Goal: Information Seeking & Learning: Learn about a topic

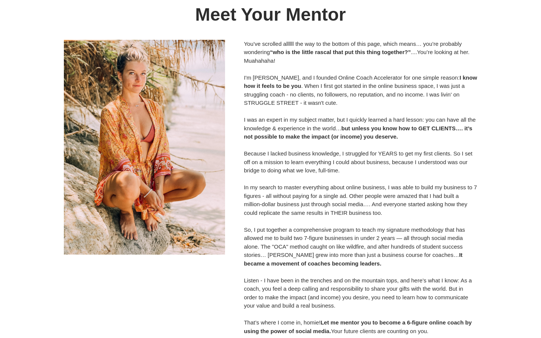
scroll to position [7062, 0]
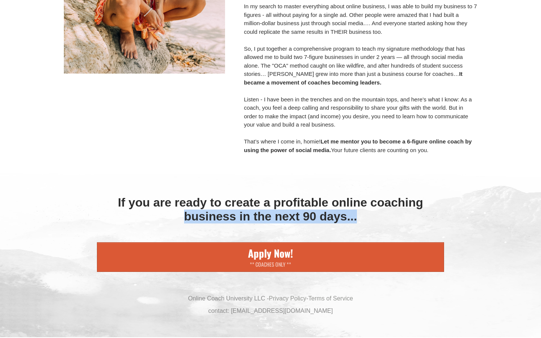
drag, startPoint x: 176, startPoint y: 210, endPoint x: 358, endPoint y: 214, distance: 181.9
click at [360, 215] on div "If you are ready to create a profitable online coaching business in the next 90…" at bounding box center [270, 210] width 347 height 28
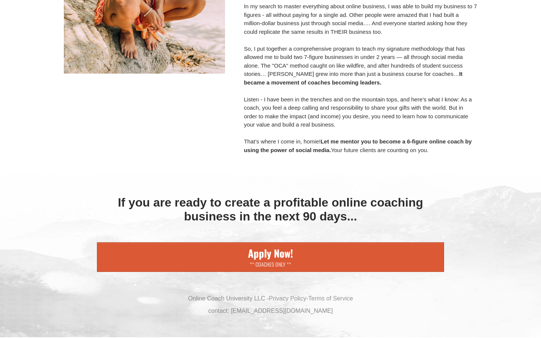
click at [371, 215] on div "If you are ready to create a profitable online coaching business in the next 90…" at bounding box center [270, 210] width 347 height 28
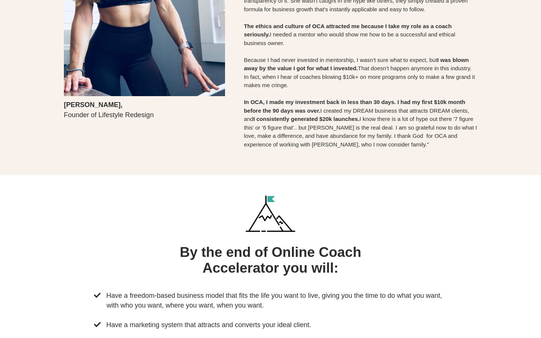
scroll to position [4390, 0]
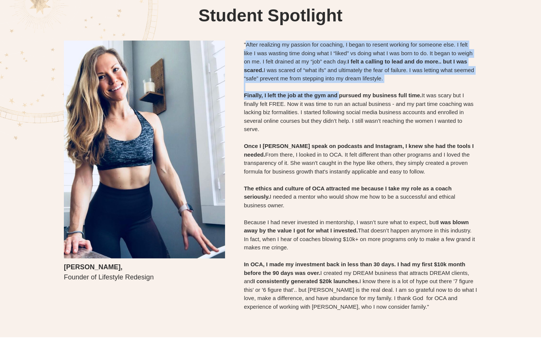
drag, startPoint x: 246, startPoint y: 234, endPoint x: 339, endPoint y: 284, distance: 106.1
click at [339, 284] on div ""After realizing my passion for coaching, I began to resent working for someone…" at bounding box center [360, 176] width 233 height 270
click at [343, 92] on div at bounding box center [360, 87] width 233 height 9
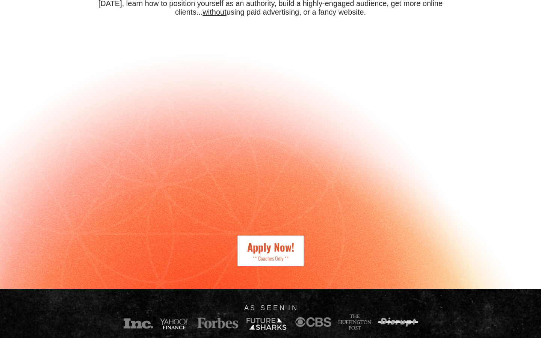
scroll to position [0, 0]
